Goal: Find specific page/section: Find specific page/section

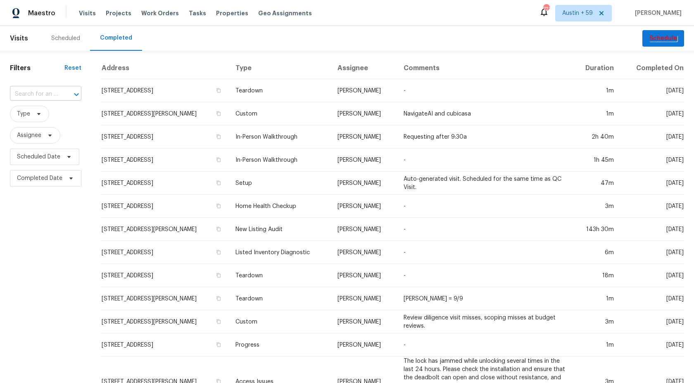
click at [31, 96] on input "text" at bounding box center [34, 94] width 48 height 13
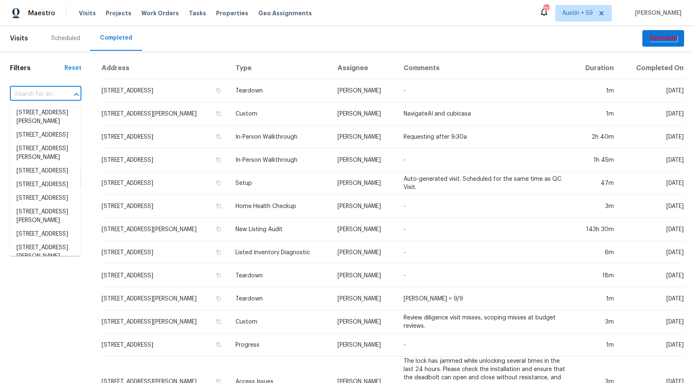
paste input "[STREET_ADDRESS]"
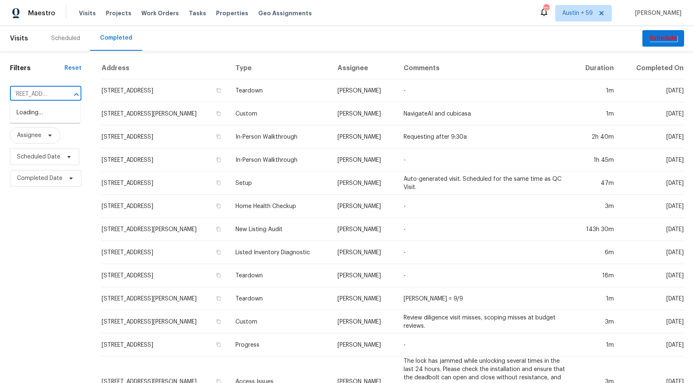
type input "[STREET_ADDRESS]"
click at [38, 110] on li "[STREET_ADDRESS]" at bounding box center [45, 113] width 70 height 14
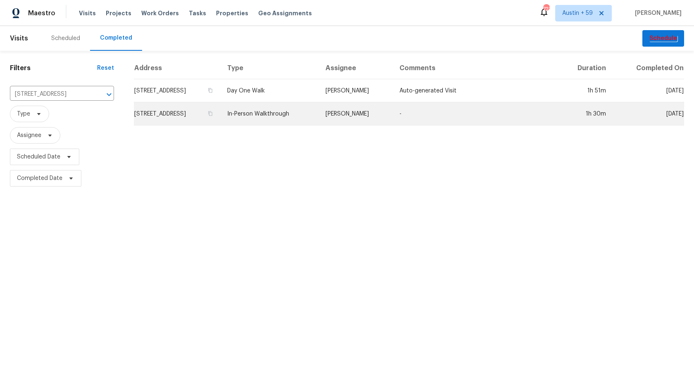
click at [211, 113] on td "[STREET_ADDRESS]" at bounding box center [177, 113] width 87 height 23
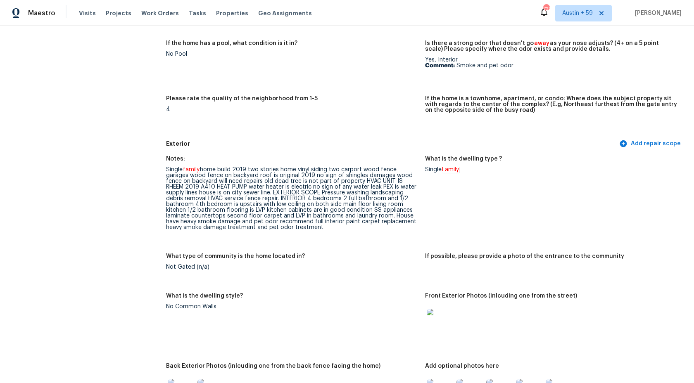
scroll to position [1225, 0]
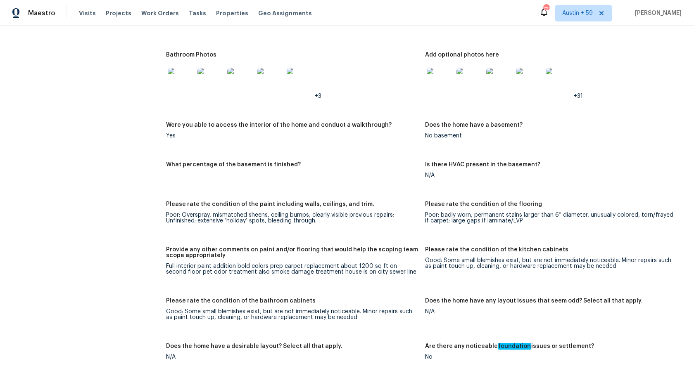
click at [608, 97] on div "+31" at bounding box center [551, 81] width 252 height 36
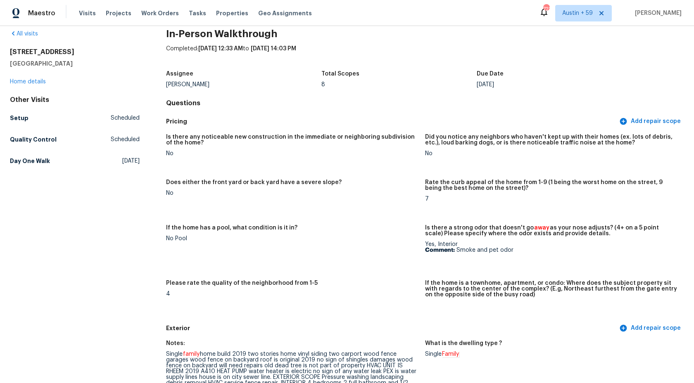
scroll to position [0, 0]
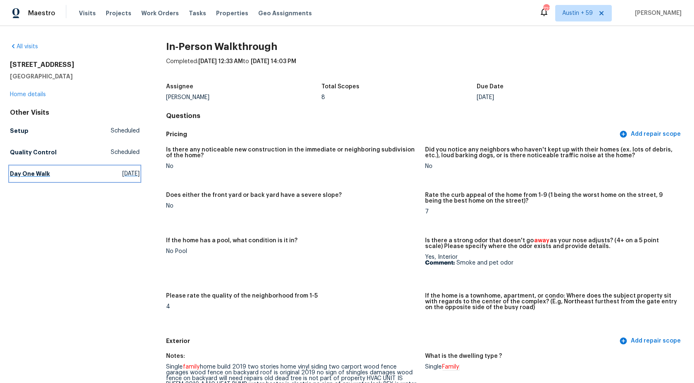
click at [35, 174] on h5 "Day One Walk" at bounding box center [30, 174] width 40 height 8
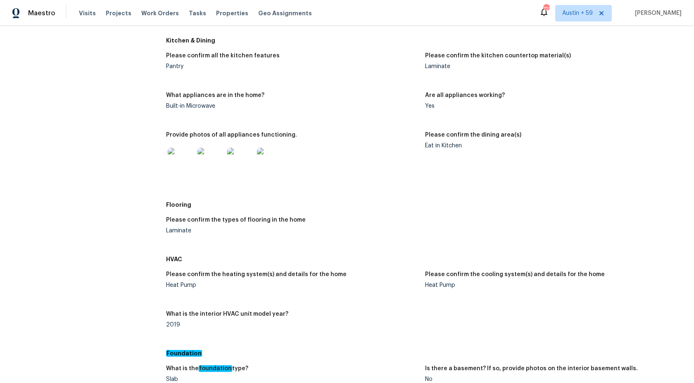
scroll to position [1107, 0]
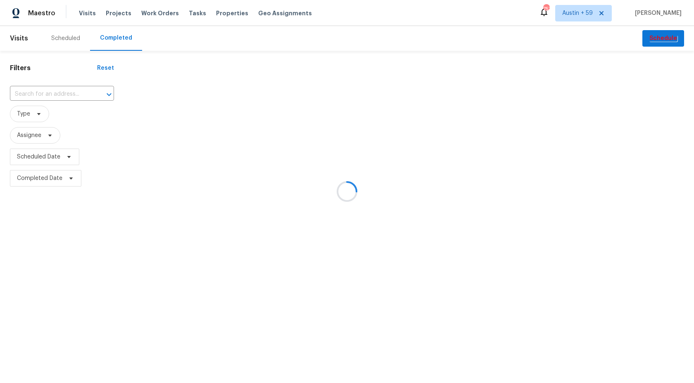
click at [45, 93] on div at bounding box center [347, 191] width 694 height 383
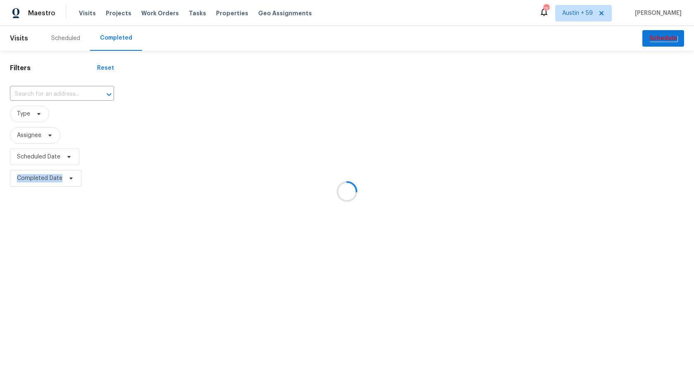
click at [45, 93] on div at bounding box center [347, 191] width 694 height 383
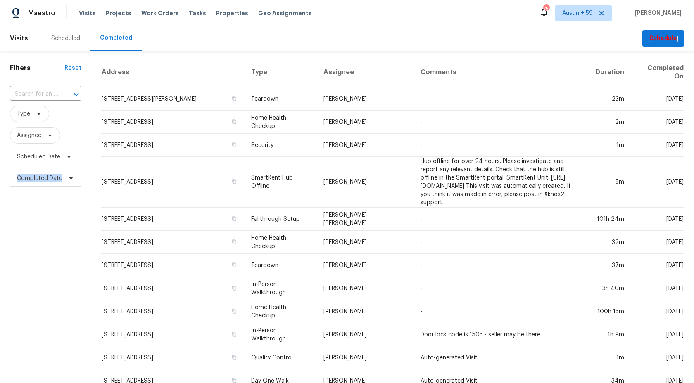
click at [45, 93] on input "text" at bounding box center [34, 94] width 48 height 13
paste input "111 Cynthia Cir, Griffin, GA 30224"
type input "111 Cynthia Cir, Griffin, GA 30224"
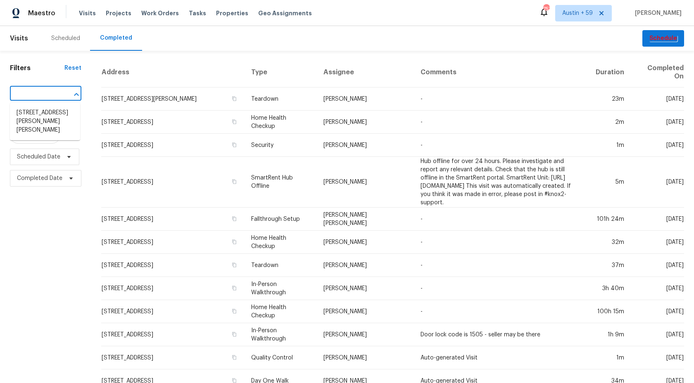
click at [47, 123] on li "111 Cynthia Cir, Griffin, GA 30224" at bounding box center [45, 121] width 70 height 31
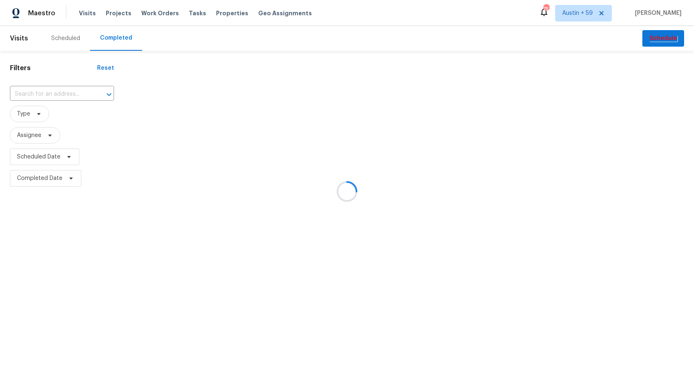
type input "111 Cynthia Cir, Griffin, GA 30224"
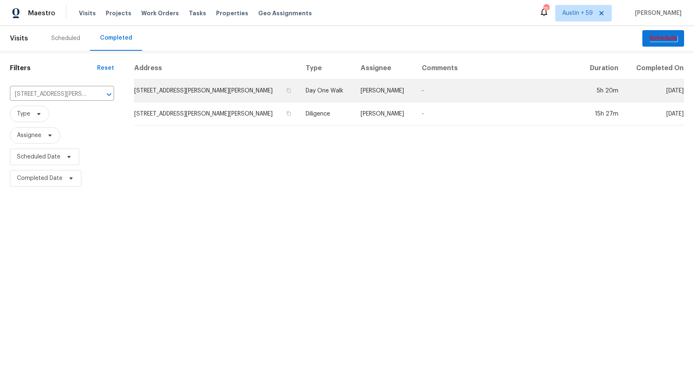
click at [299, 88] on td "Day One Walk" at bounding box center [326, 90] width 55 height 23
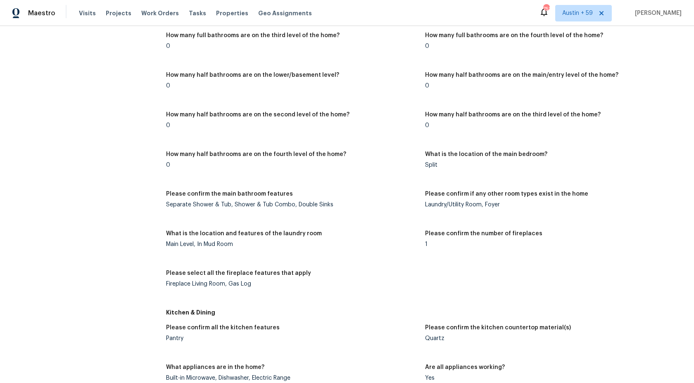
scroll to position [1024, 0]
